Goal: Check status: Check status

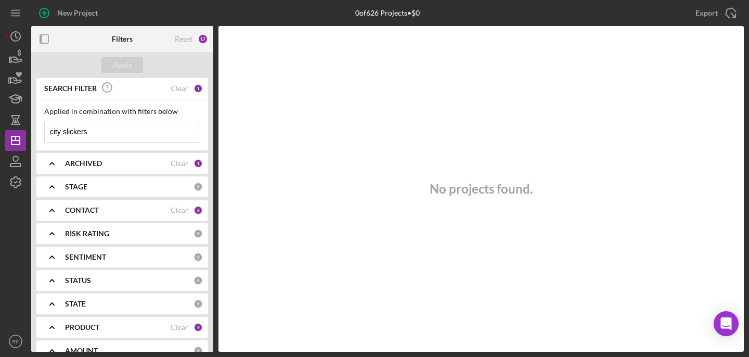
click at [107, 134] on input "city slickers" at bounding box center [122, 131] width 155 height 21
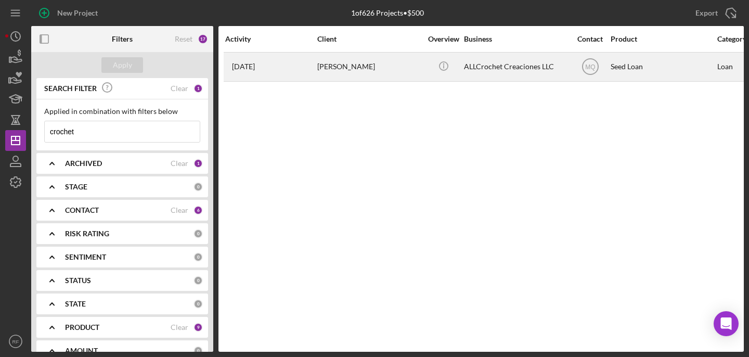
type input "crochet"
click at [386, 75] on div "[PERSON_NAME]" at bounding box center [369, 67] width 104 height 28
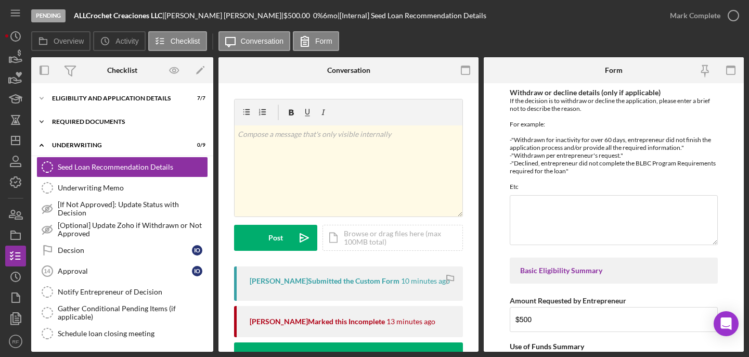
click at [113, 127] on div "Icon/Expander REQUIRED DOCUMENTS 10 / 10" at bounding box center [122, 121] width 182 height 21
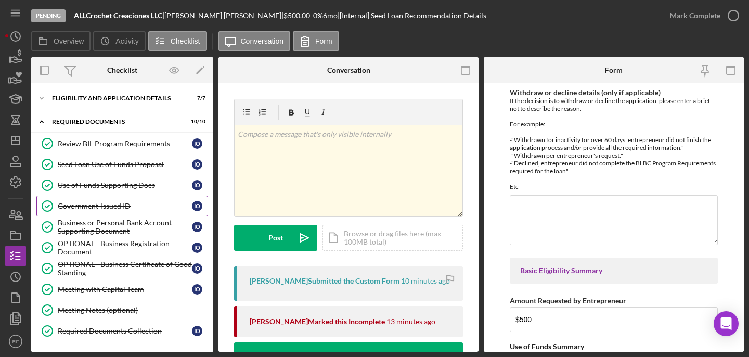
click at [116, 202] on div "Government-Issued ID" at bounding box center [125, 206] width 134 height 8
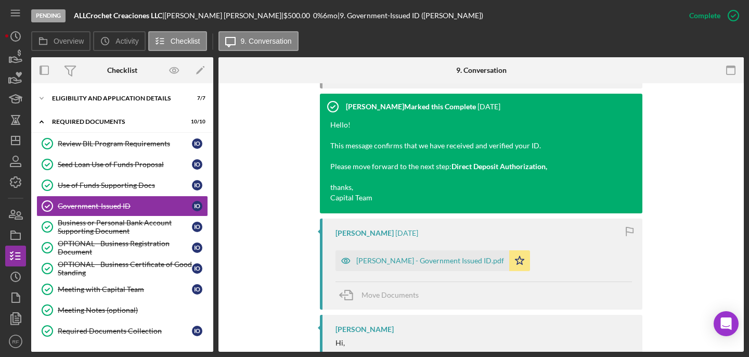
scroll to position [480, 0]
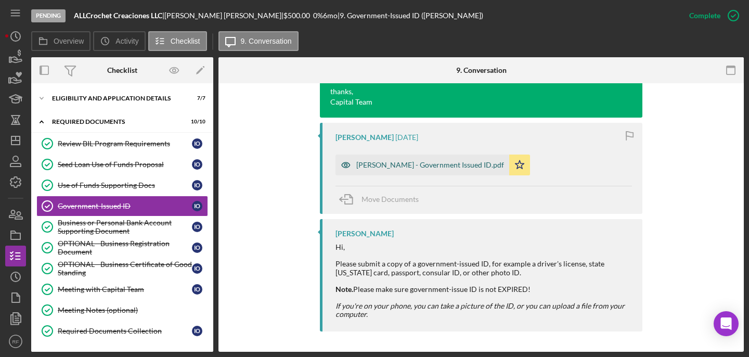
click at [431, 173] on div "[PERSON_NAME] - Government Issued ID.pdf" at bounding box center [423, 165] width 174 height 21
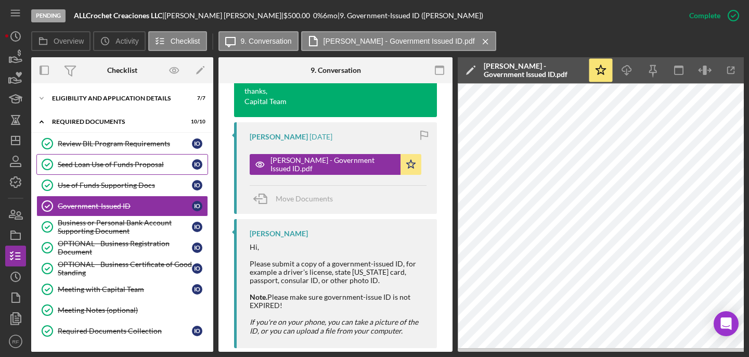
click at [130, 166] on div "Seed Loan Use of Funds Proposal" at bounding box center [125, 164] width 134 height 8
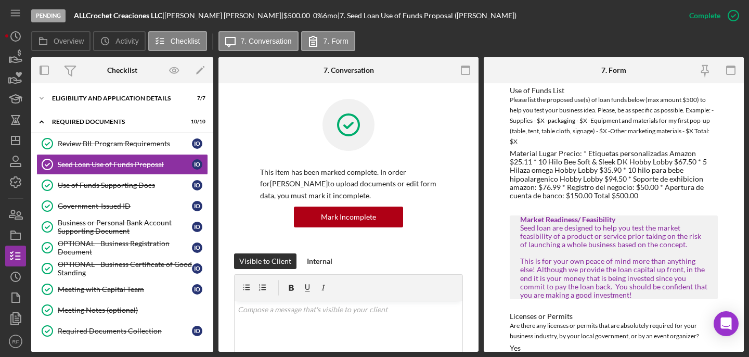
scroll to position [683, 0]
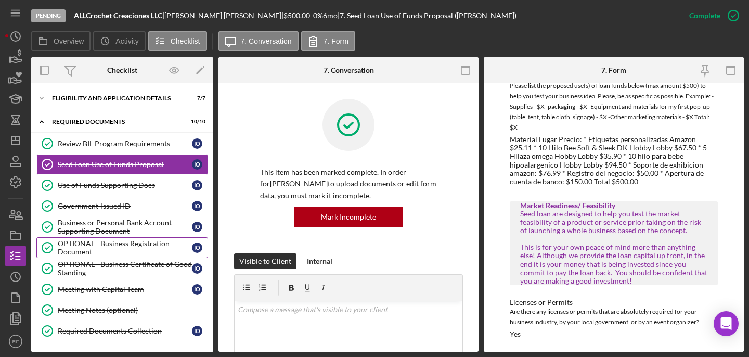
click at [92, 248] on div "OPTIONAL - Business Registration Document" at bounding box center [125, 247] width 134 height 17
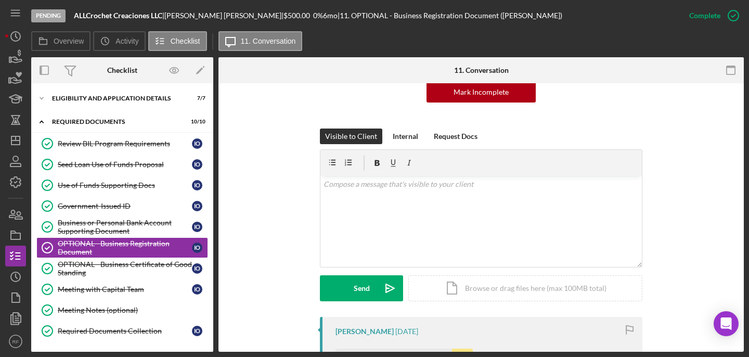
scroll to position [273, 0]
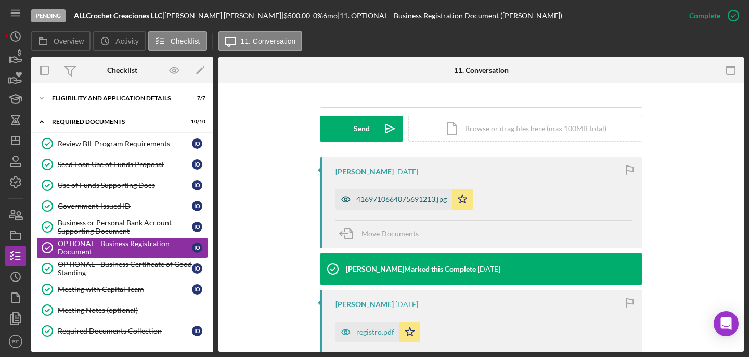
click at [406, 192] on div "4169710664075691213.jpg" at bounding box center [394, 199] width 117 height 21
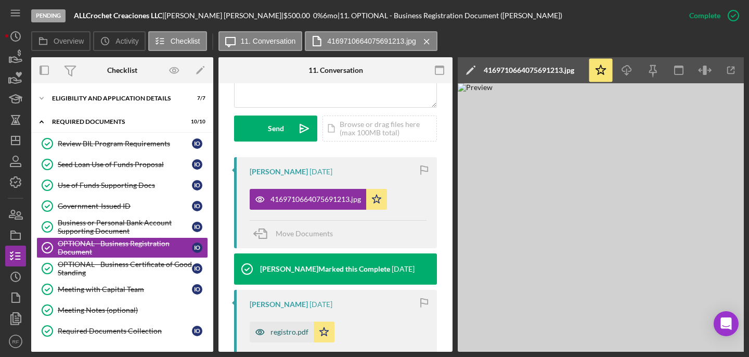
click at [291, 332] on div "registro.pdf" at bounding box center [290, 332] width 38 height 8
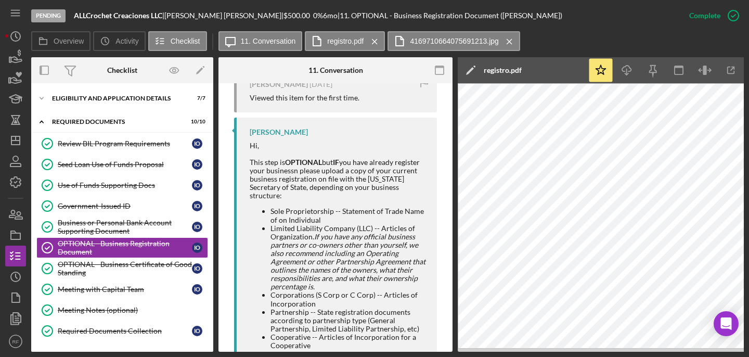
scroll to position [619, 0]
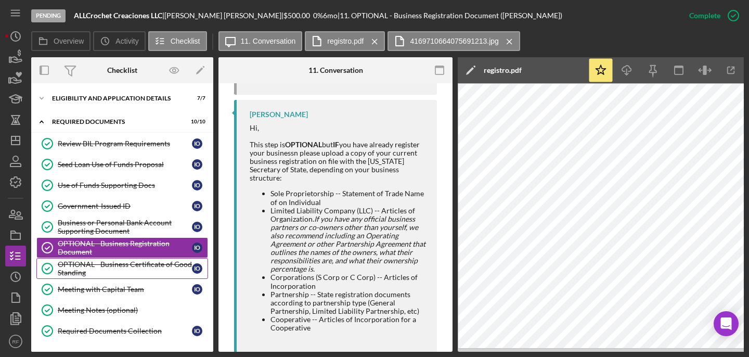
click at [135, 270] on div "OPTIONAL - Business Certificate of Good Standing" at bounding box center [125, 268] width 134 height 17
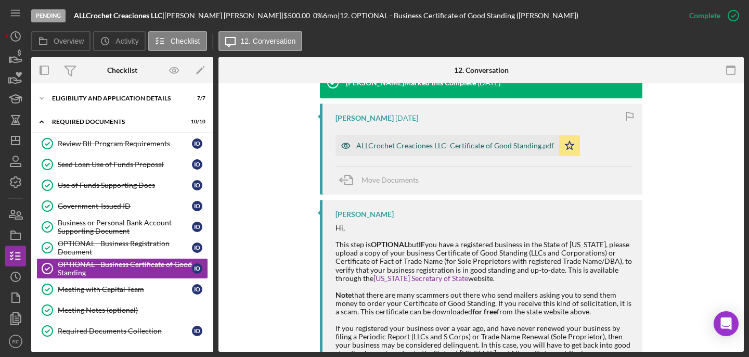
click at [453, 142] on div "ALLCrochet Creaciones LLC- Certificate of Good Standing.pdf" at bounding box center [455, 146] width 198 height 8
